Goal: Information Seeking & Learning: Learn about a topic

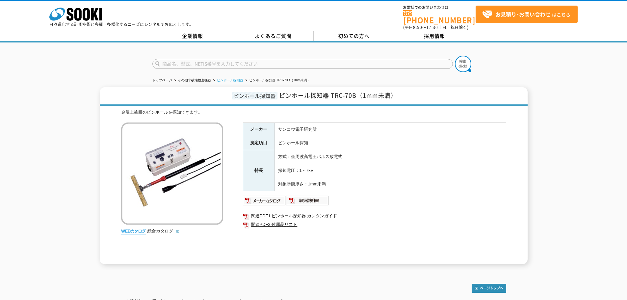
click at [222, 78] on link "ピンホール探知器" at bounding box center [230, 80] width 26 height 4
